Goal: Task Accomplishment & Management: Manage account settings

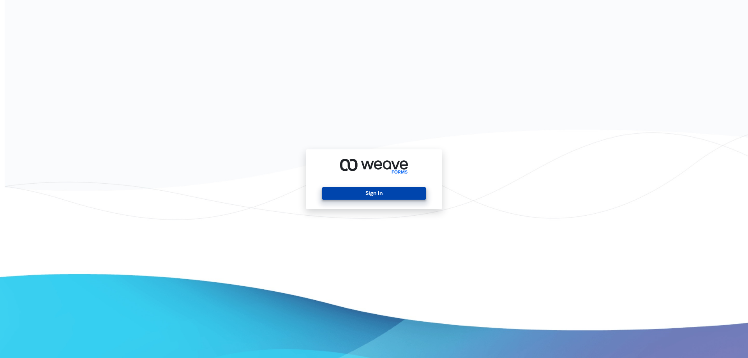
click at [405, 195] on button "Sign In" at bounding box center [374, 193] width 104 height 12
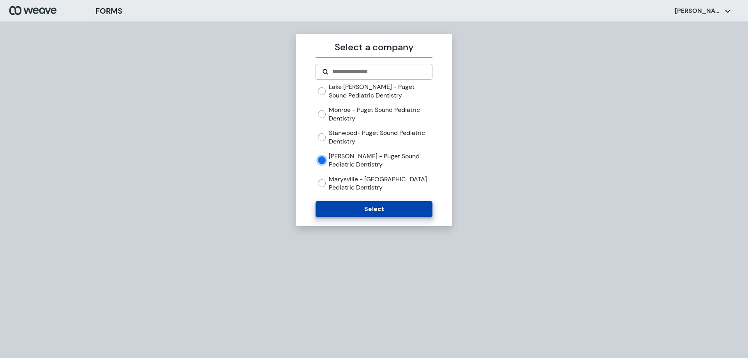
click at [342, 207] on button "Select" at bounding box center [374, 209] width 117 height 16
